Goal: Check status: Check status

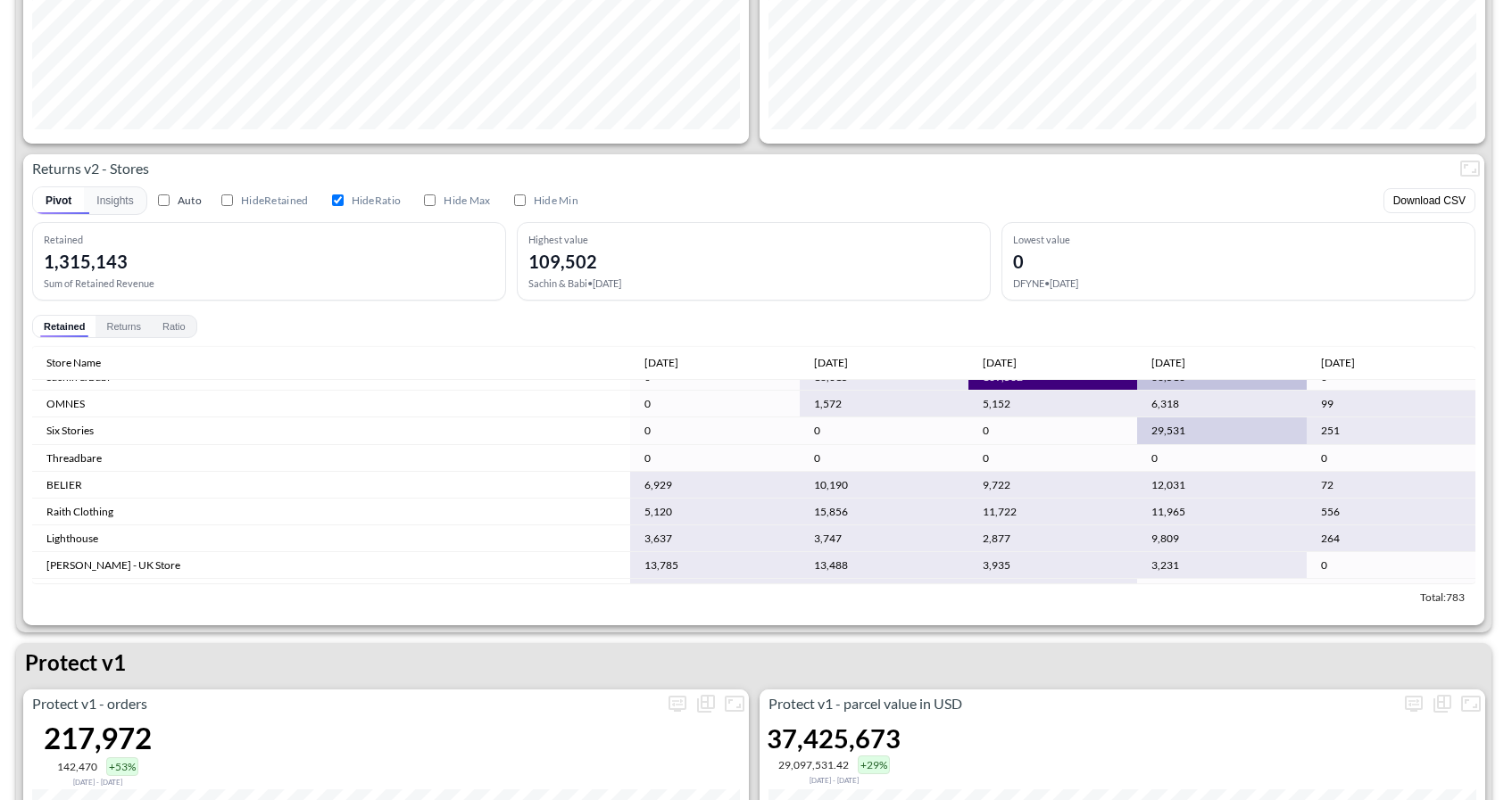
scroll to position [125, 0]
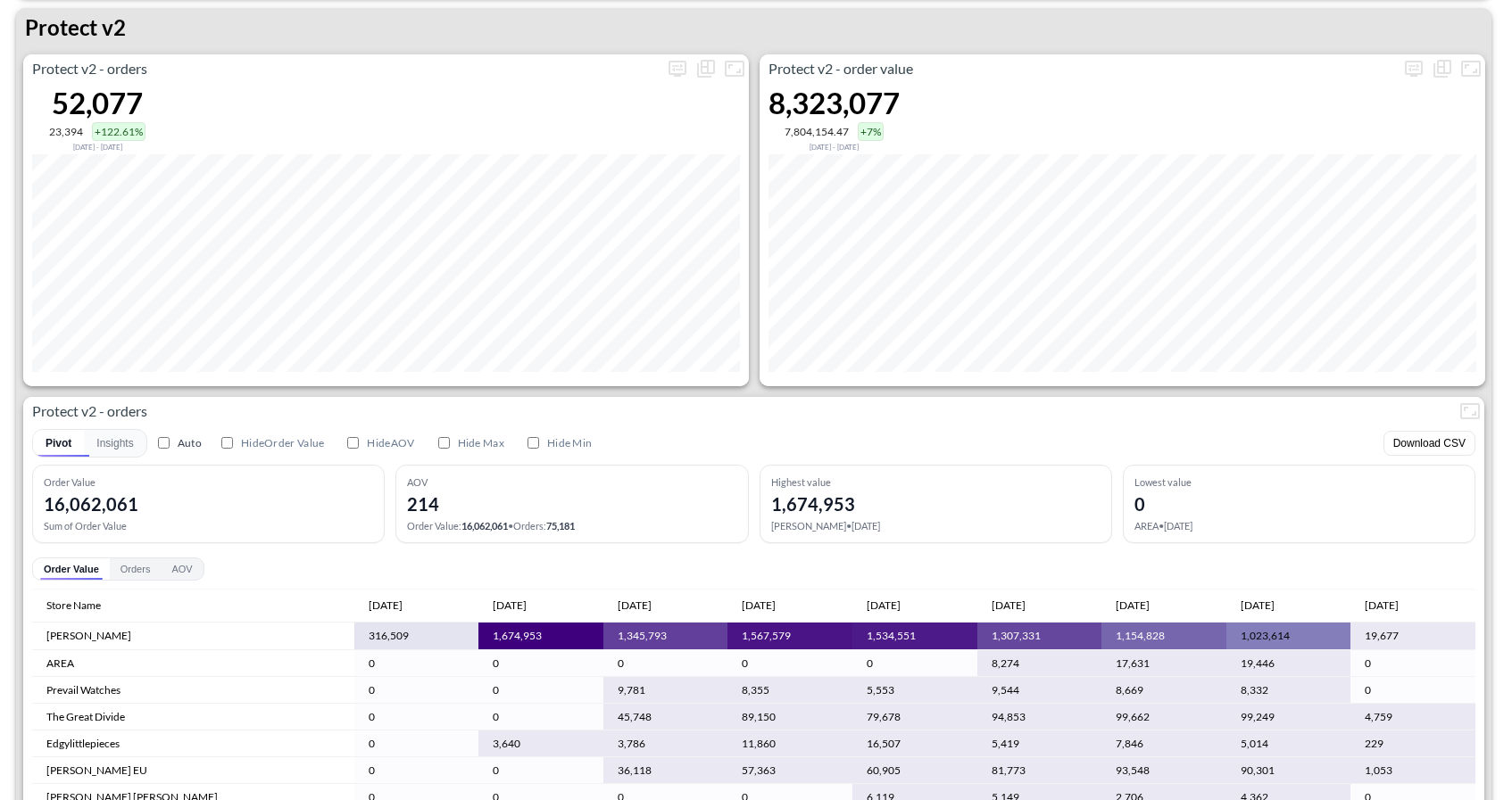
scroll to position [3407, 0]
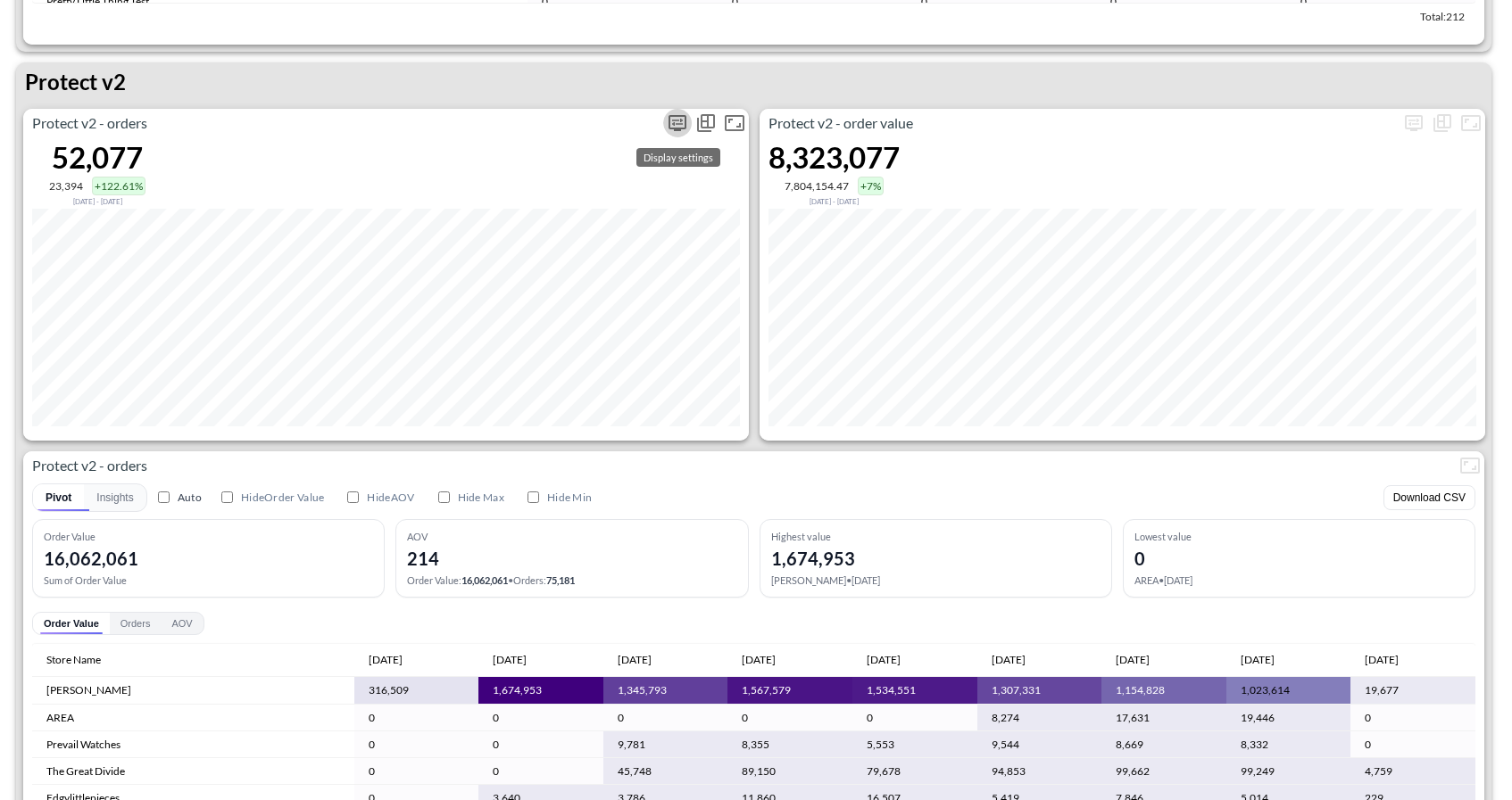
click at [676, 124] on icon "more" at bounding box center [677, 124] width 22 height 22
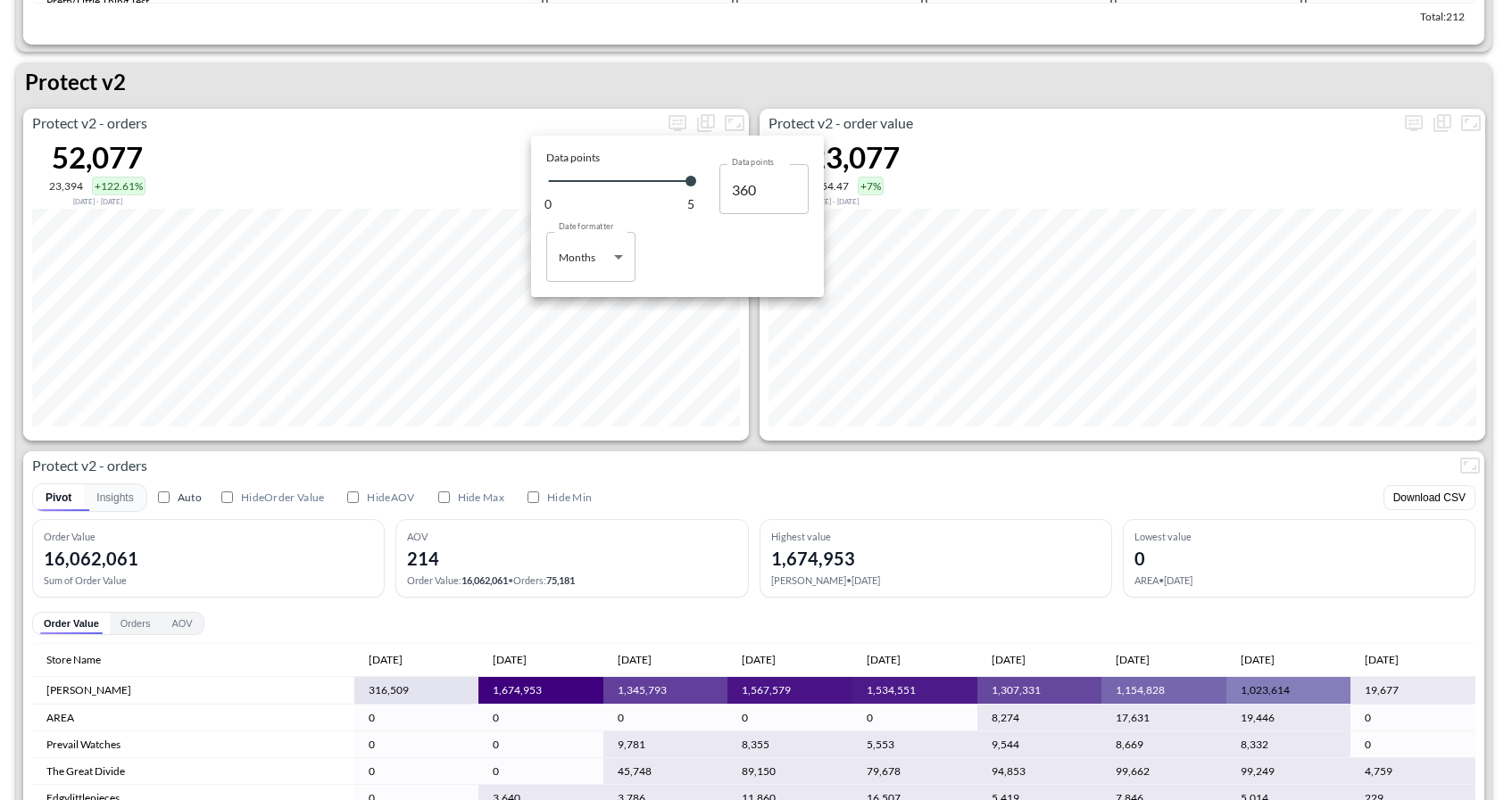
click at [605, 271] on body "BI.P.EYE, Interactive Analytics Dashboards 1 Filters Iso Date Jun 01, 2025 Glob…" at bounding box center [756, 400] width 1512 height 800
click at [593, 301] on li "Days" at bounding box center [590, 301] width 89 height 27
type input "Days"
type input "123"
click at [633, 453] on div at bounding box center [756, 400] width 1512 height 800
